Goal: Transaction & Acquisition: Purchase product/service

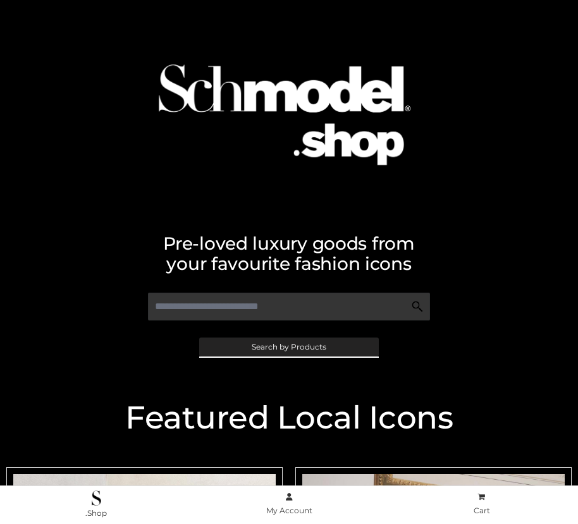
click at [288, 347] on span "Search by Products" at bounding box center [289, 347] width 75 height 8
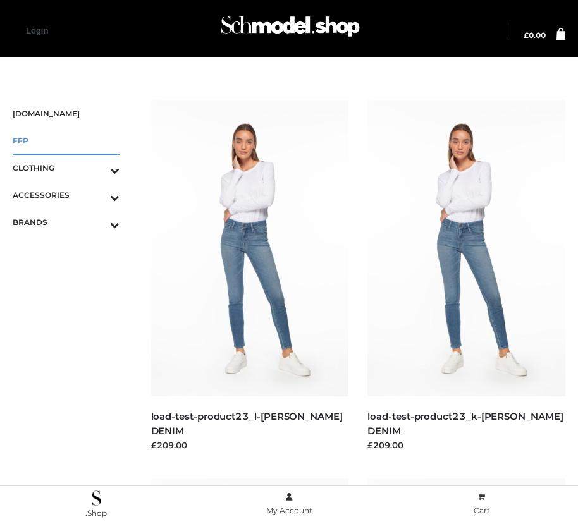
click at [66, 140] on span "FFP" at bounding box center [66, 140] width 107 height 15
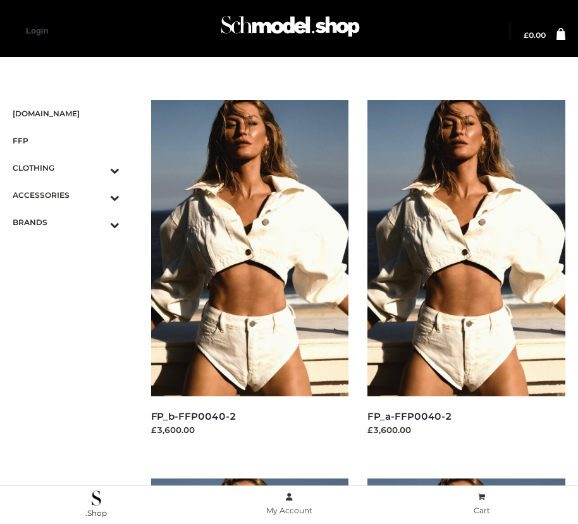
scroll to position [1530, 0]
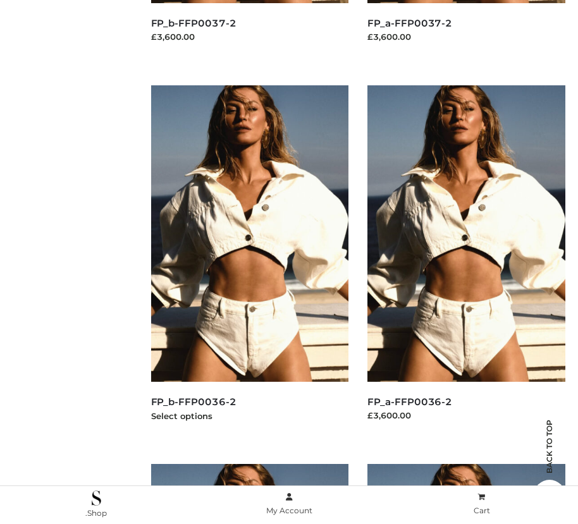
click at [249, 262] on img at bounding box center [250, 233] width 198 height 297
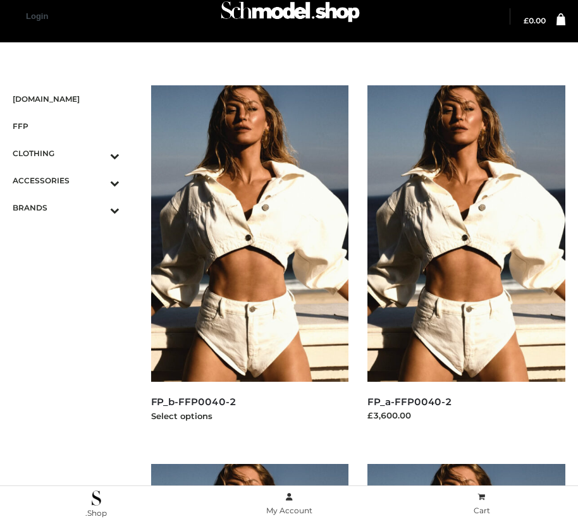
click at [249, 262] on img at bounding box center [250, 233] width 198 height 297
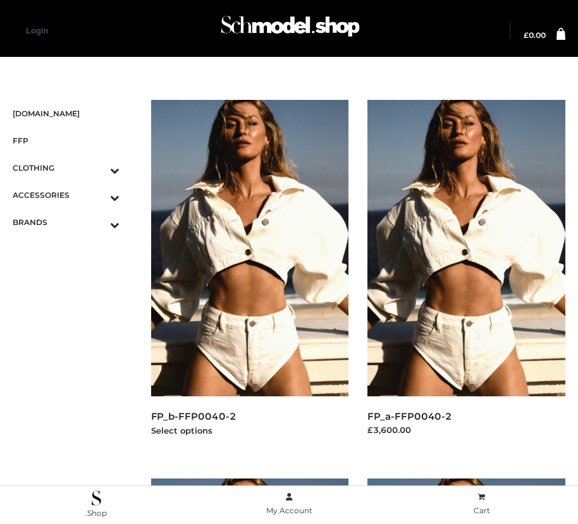
scroll to position [1909, 0]
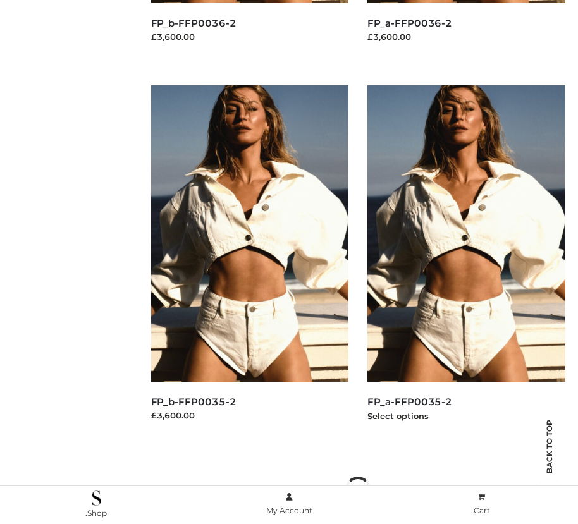
click at [466, 262] on img at bounding box center [466, 233] width 198 height 297
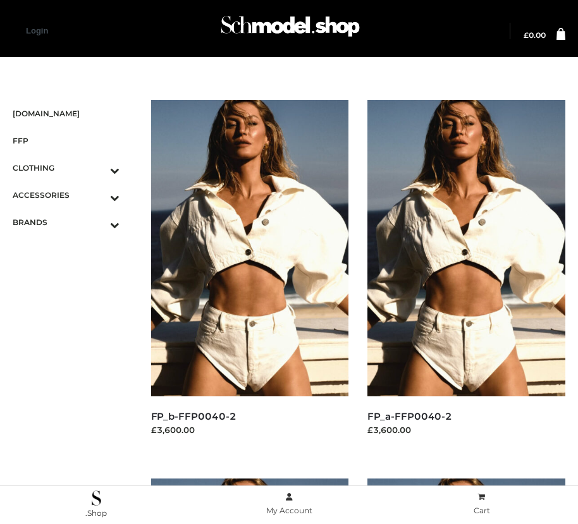
scroll to position [393, 0]
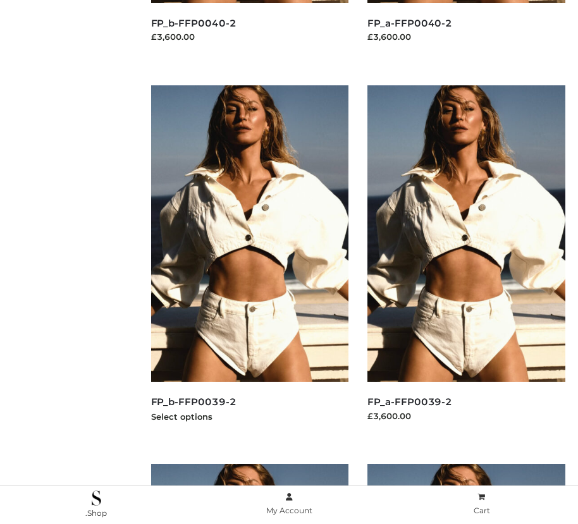
click at [249, 262] on img at bounding box center [250, 233] width 198 height 297
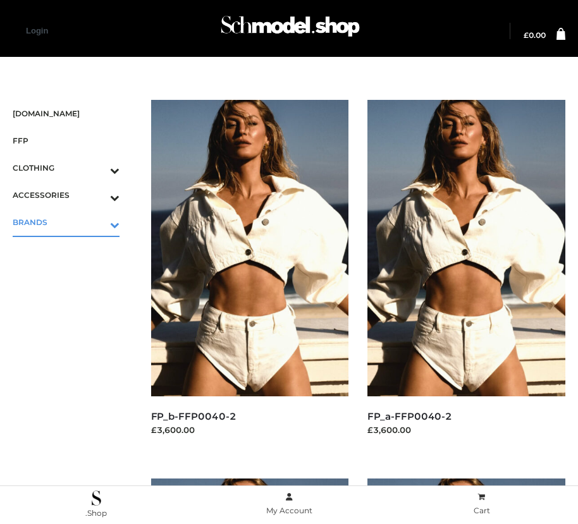
click at [97, 222] on icon "Toggle Submenu" at bounding box center [49, 225] width 142 height 15
click at [72, 276] on span "PARKERSMITH" at bounding box center [72, 276] width 94 height 15
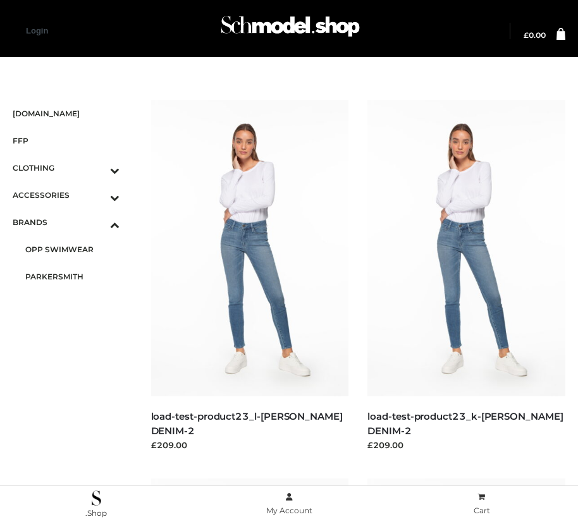
scroll to position [772, 0]
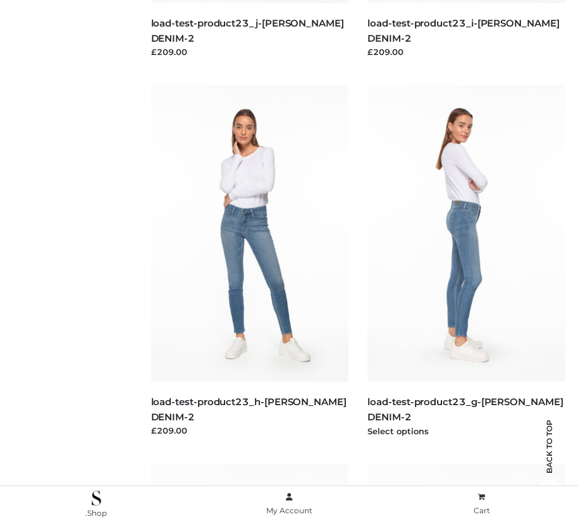
click at [466, 262] on img at bounding box center [466, 233] width 198 height 297
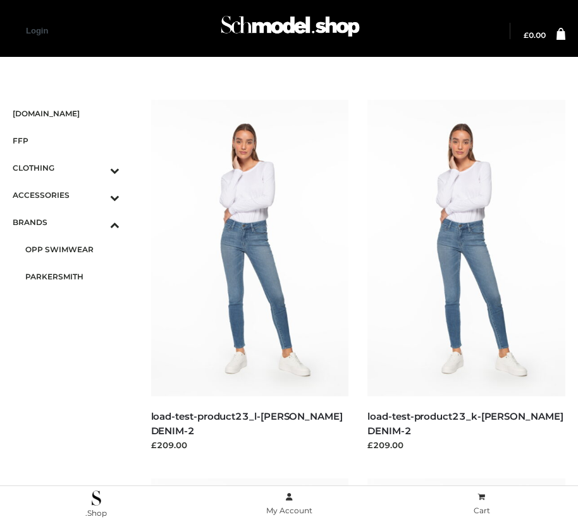
scroll to position [393, 0]
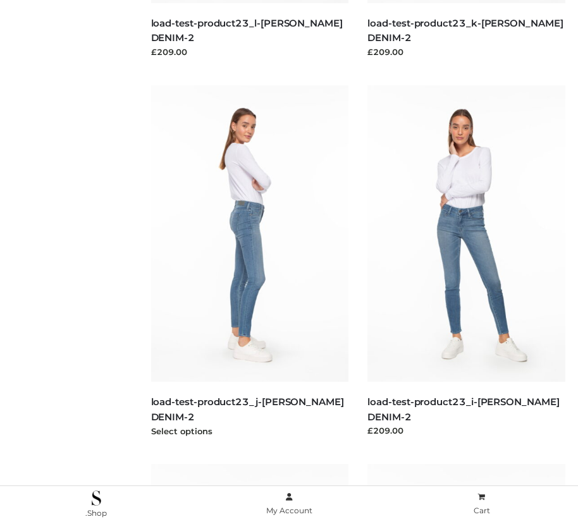
click at [249, 262] on img at bounding box center [250, 233] width 198 height 297
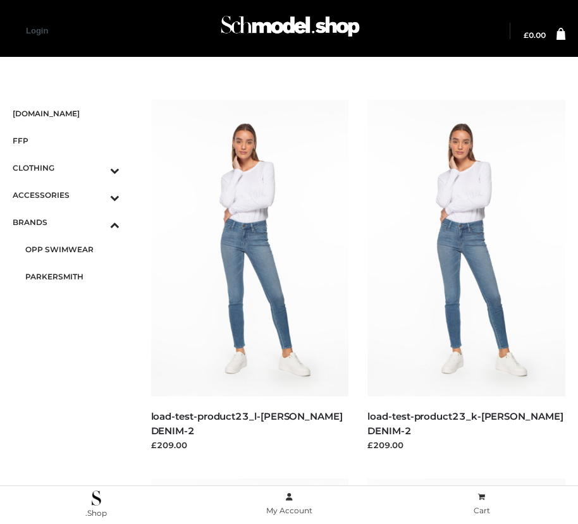
scroll to position [1909, 0]
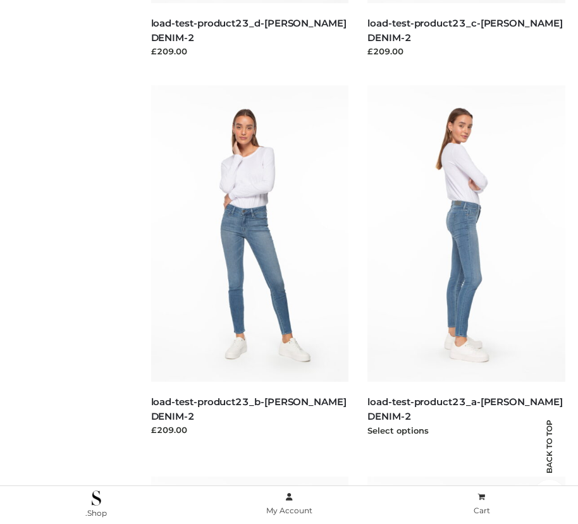
click at [466, 262] on img at bounding box center [466, 233] width 198 height 297
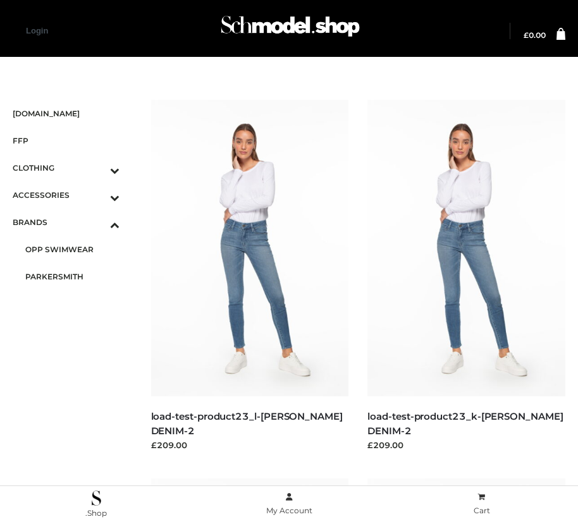
scroll to position [1151, 0]
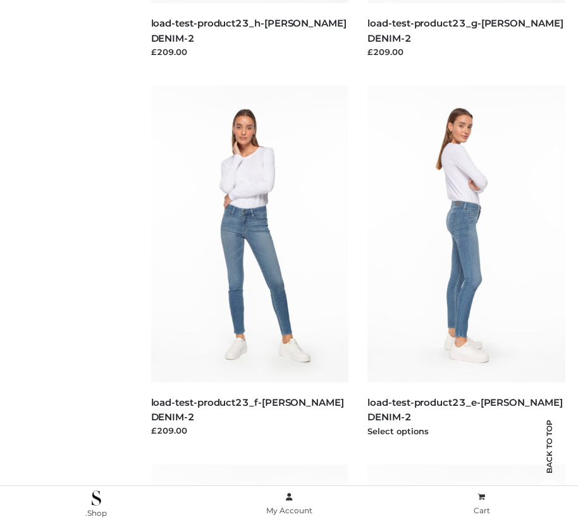
click at [466, 262] on img at bounding box center [466, 233] width 198 height 297
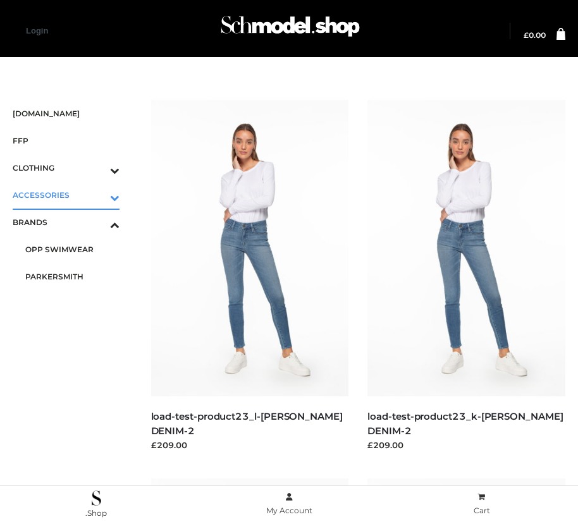
click at [97, 195] on icon "Toggle Submenu" at bounding box center [49, 197] width 142 height 15
click at [72, 249] on span "JEWELRY" at bounding box center [72, 249] width 94 height 15
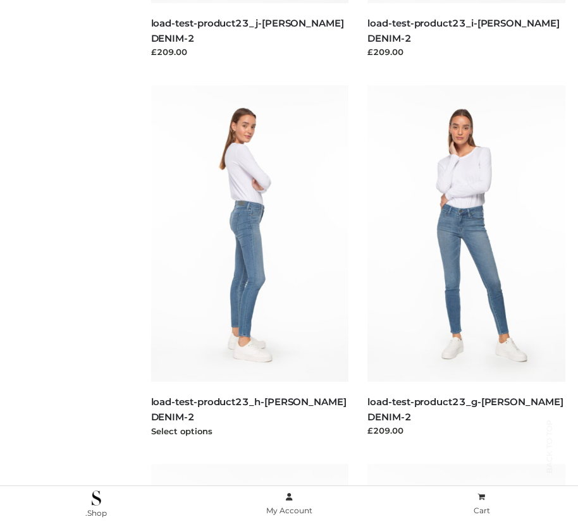
click at [249, 262] on img at bounding box center [250, 233] width 198 height 297
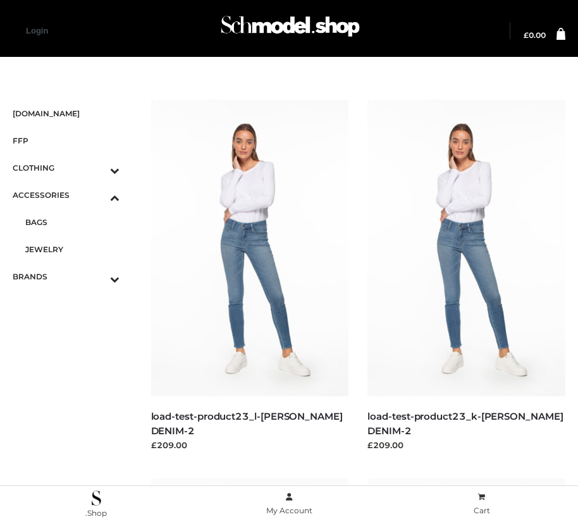
scroll to position [393, 0]
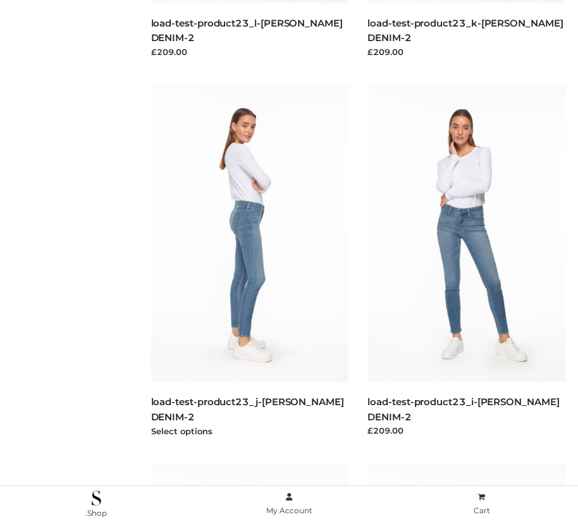
click at [249, 262] on img at bounding box center [250, 233] width 198 height 297
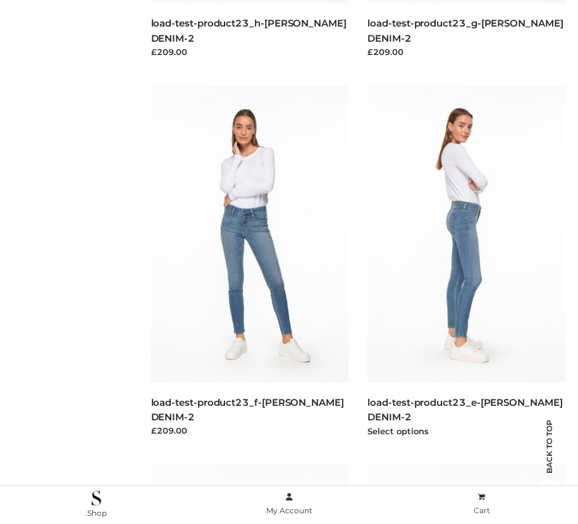
click at [466, 262] on img at bounding box center [466, 233] width 198 height 297
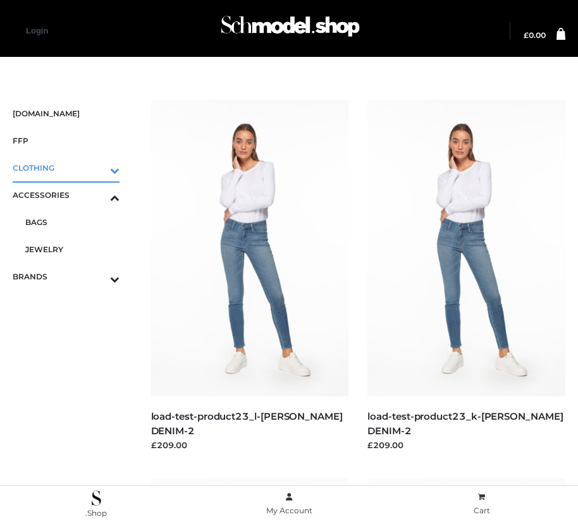
click at [97, 168] on icon "Toggle Submenu" at bounding box center [49, 170] width 142 height 15
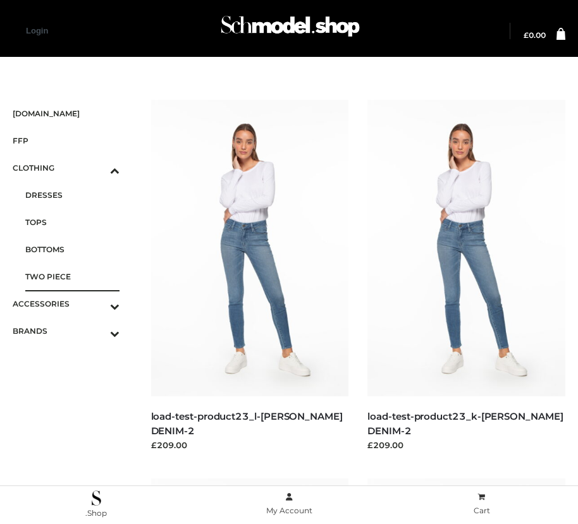
click at [72, 276] on span "TWO PIECE" at bounding box center [72, 276] width 94 height 15
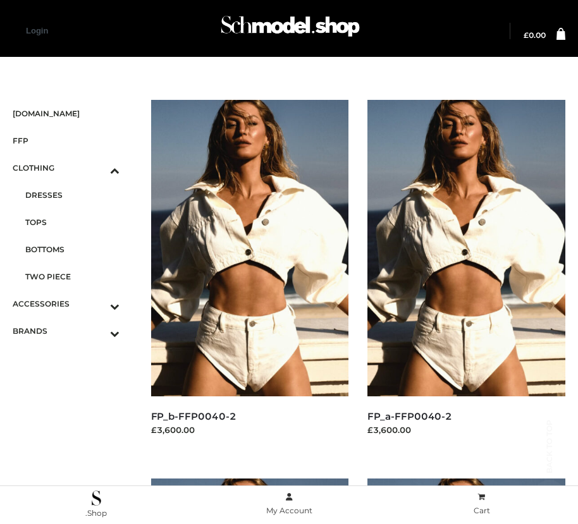
scroll to position [1909, 0]
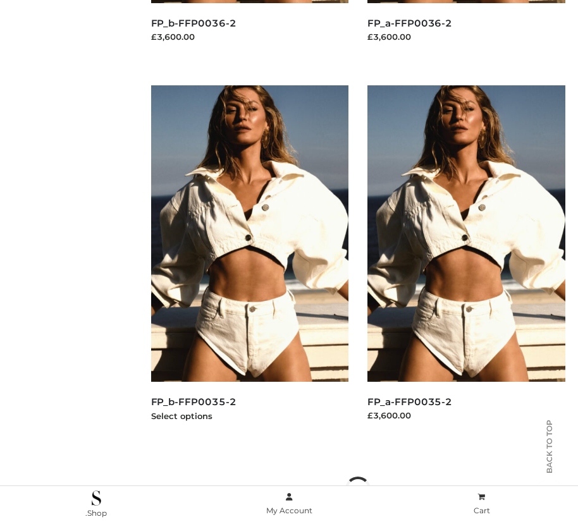
click at [249, 262] on img at bounding box center [250, 233] width 198 height 297
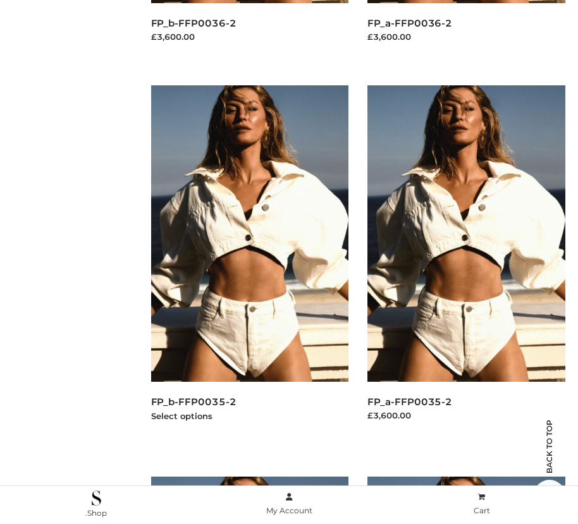
scroll to position [1530, 0]
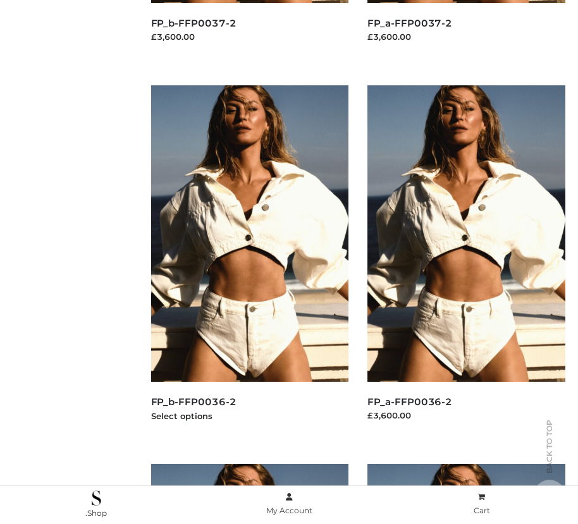
click at [249, 262] on img at bounding box center [250, 233] width 198 height 297
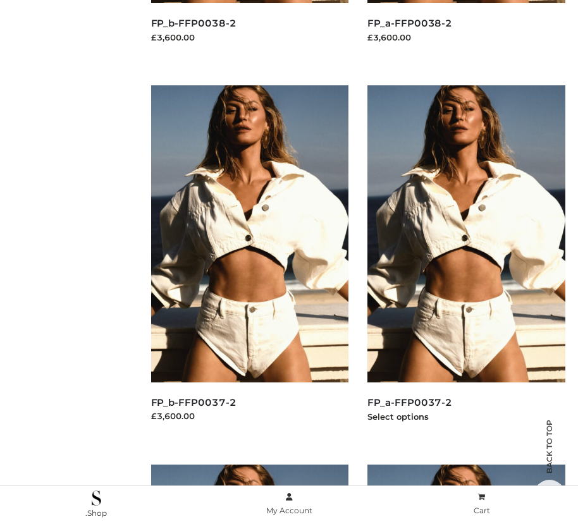
click at [466, 262] on img at bounding box center [466, 233] width 198 height 297
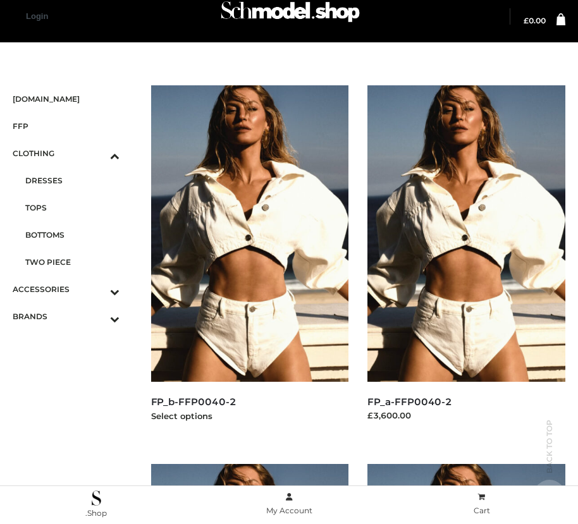
click at [249, 262] on img at bounding box center [250, 233] width 198 height 297
